Goal: Information Seeking & Learning: Learn about a topic

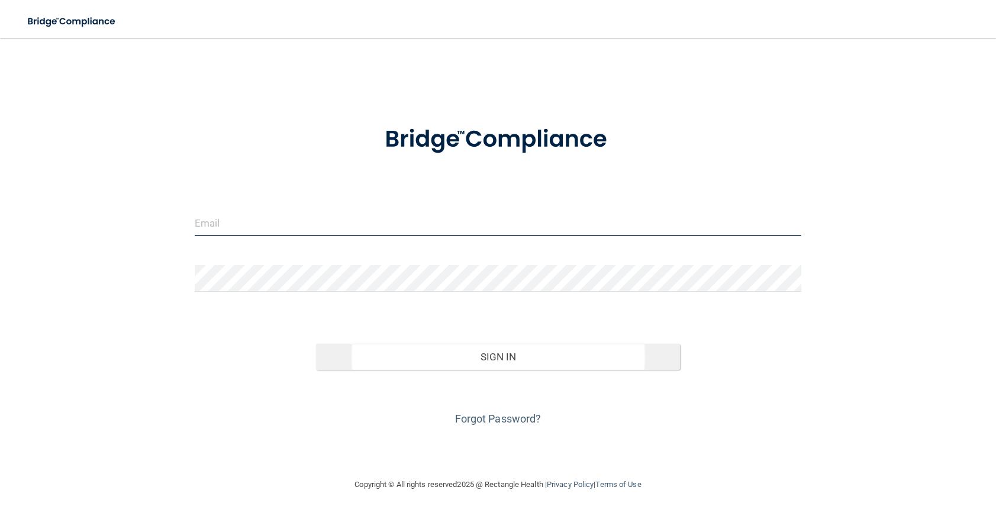
type input "[PERSON_NAME][EMAIL_ADDRESS][DOMAIN_NAME]"
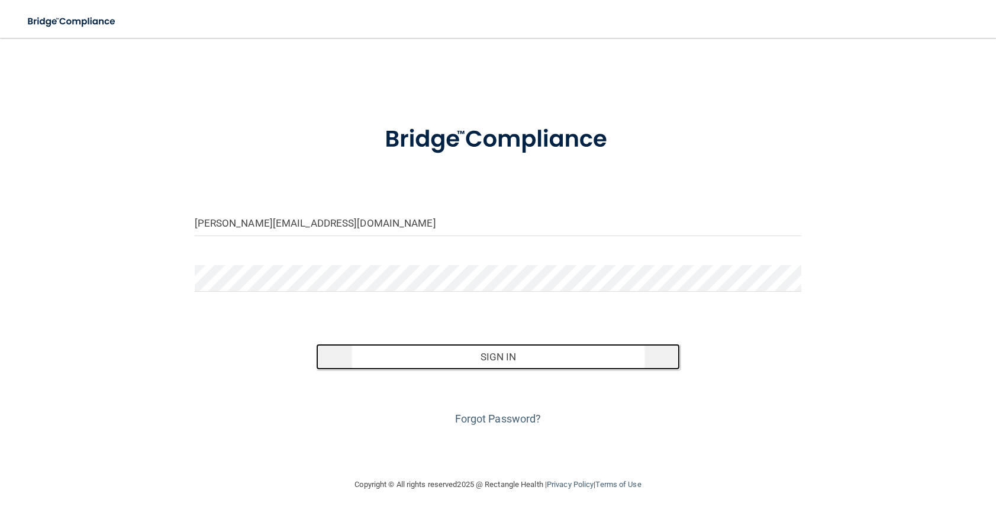
click at [417, 361] on button "Sign In" at bounding box center [498, 357] width 365 height 26
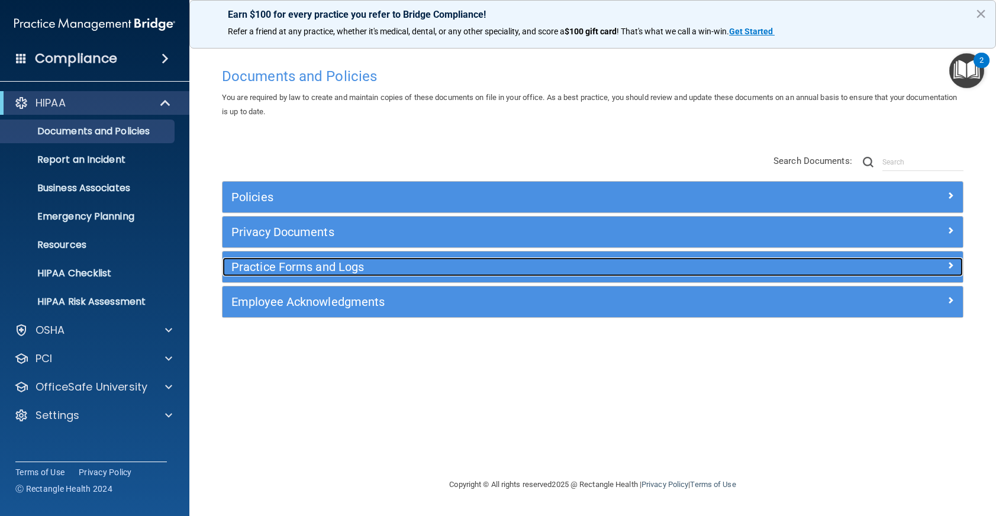
click at [393, 267] on h5 "Practice Forms and Logs" at bounding box center [499, 266] width 537 height 13
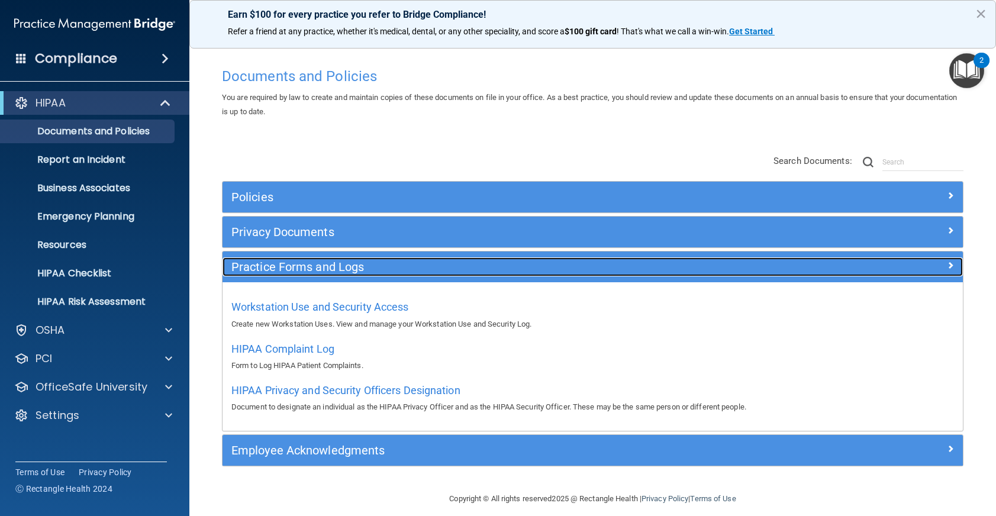
scroll to position [11, 0]
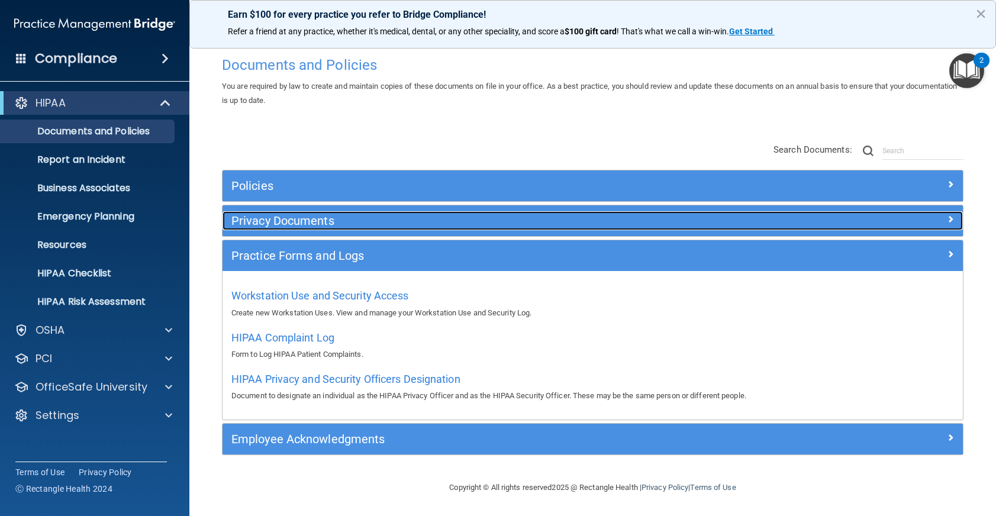
click at [301, 222] on h5 "Privacy Documents" at bounding box center [499, 220] width 537 height 13
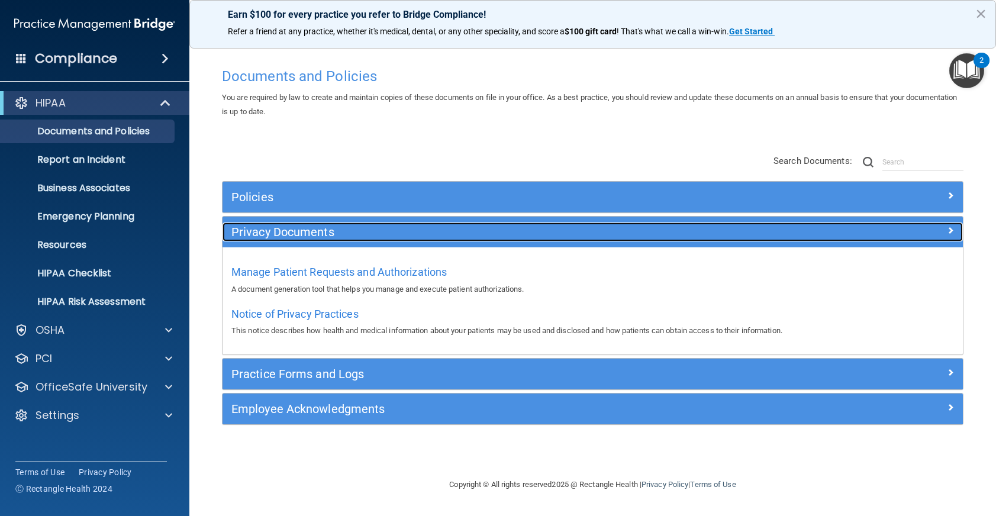
click at [321, 240] on div "Privacy Documents" at bounding box center [499, 231] width 555 height 19
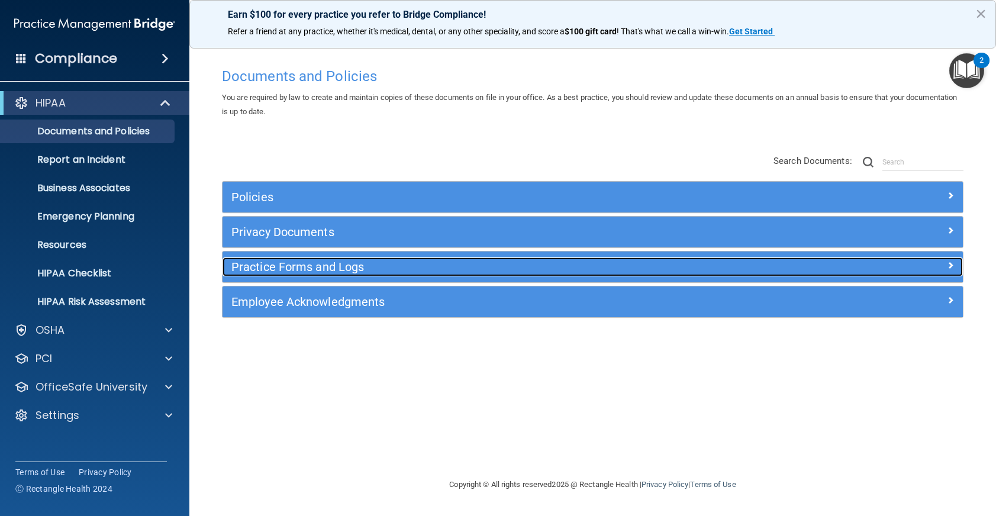
click at [322, 262] on h5 "Practice Forms and Logs" at bounding box center [499, 266] width 537 height 13
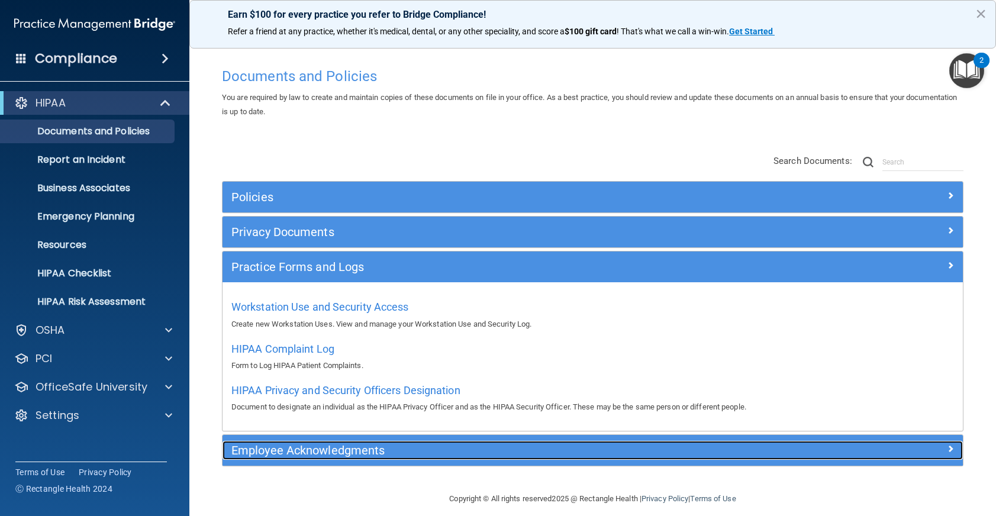
click at [371, 450] on h5 "Employee Acknowledgments" at bounding box center [499, 450] width 537 height 13
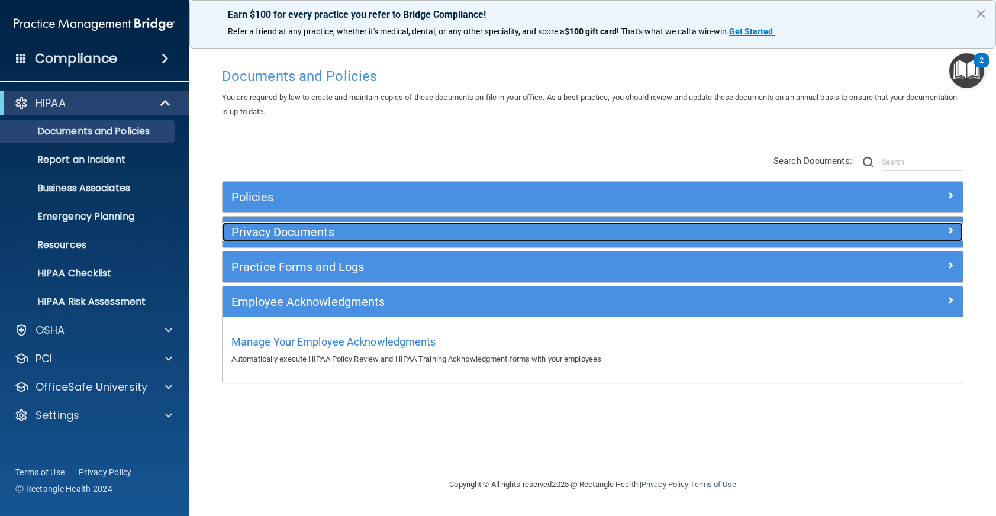
click at [296, 231] on h5 "Privacy Documents" at bounding box center [499, 231] width 537 height 13
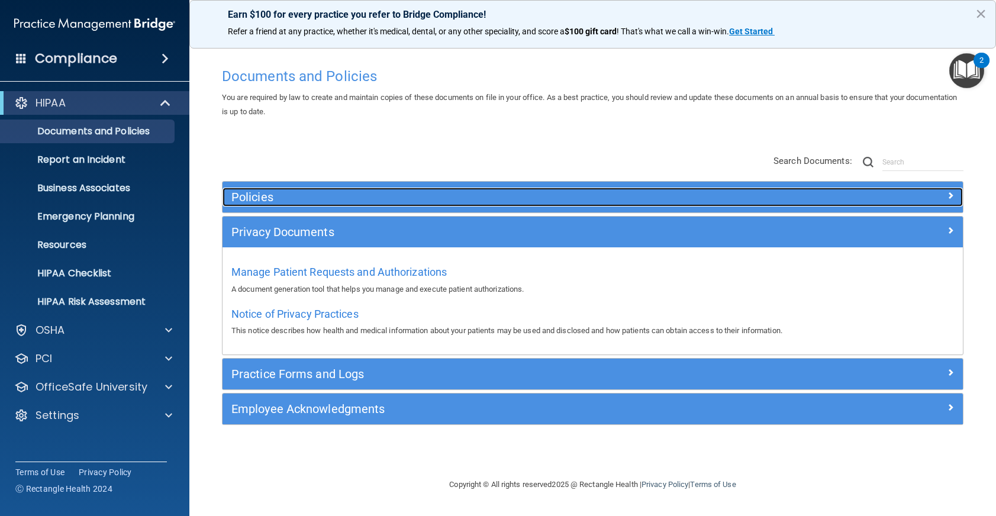
click at [295, 197] on h5 "Policies" at bounding box center [499, 197] width 537 height 13
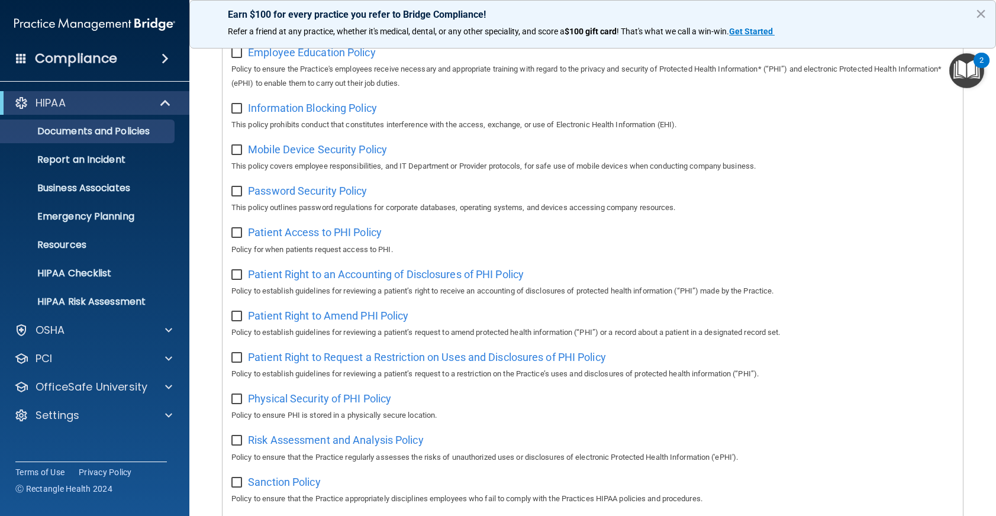
scroll to position [468, 0]
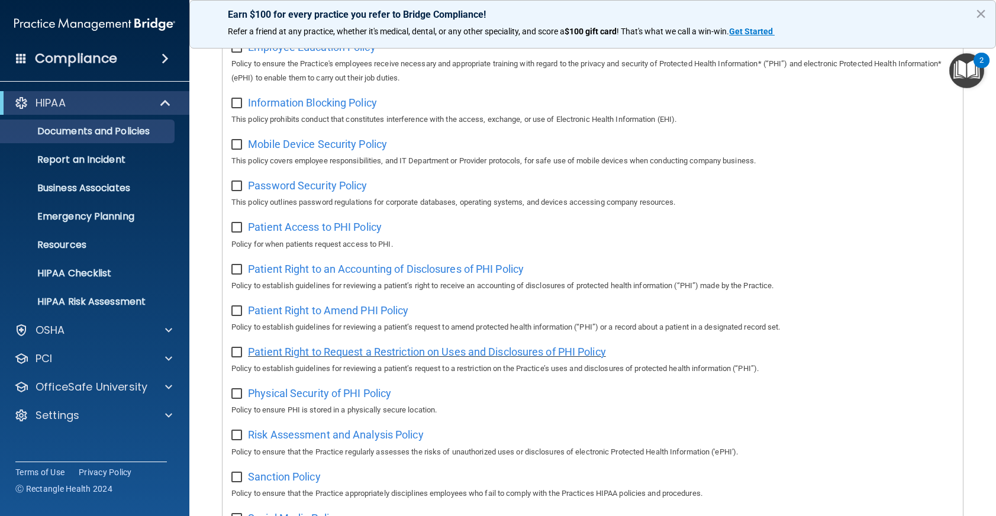
click at [301, 354] on span "Patient Right to Request a Restriction on Uses and Disclosures of PHI Policy" at bounding box center [427, 352] width 358 height 12
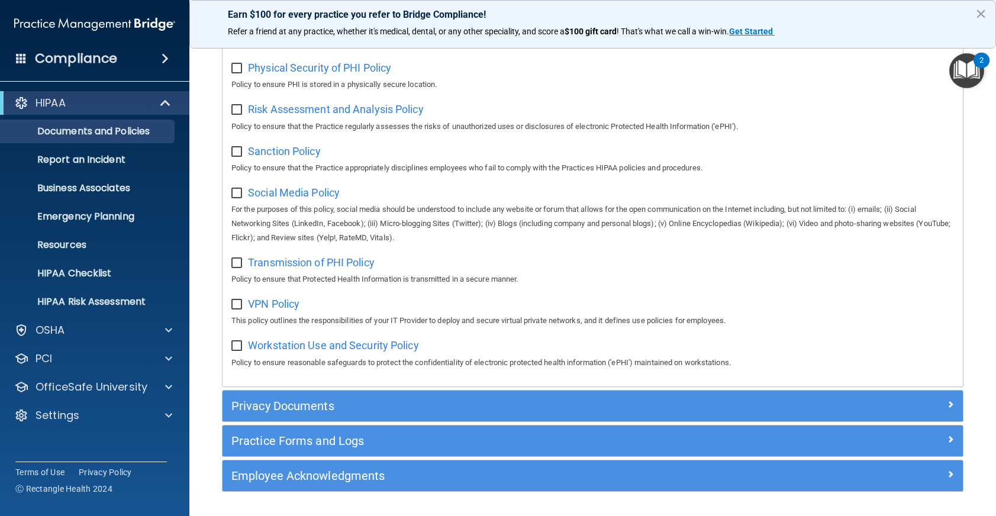
scroll to position [796, 0]
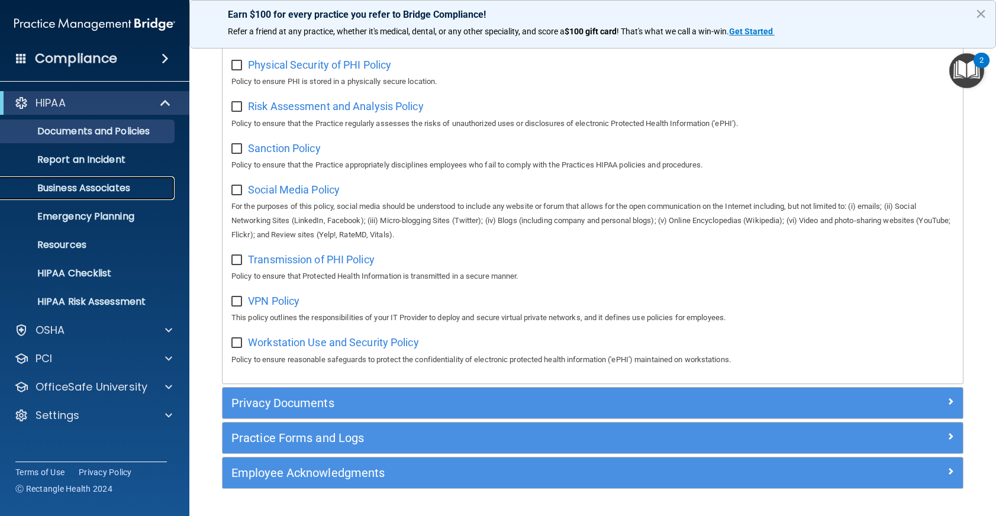
click at [93, 187] on p "Business Associates" at bounding box center [89, 188] width 162 height 12
